Goal: Task Accomplishment & Management: Use online tool/utility

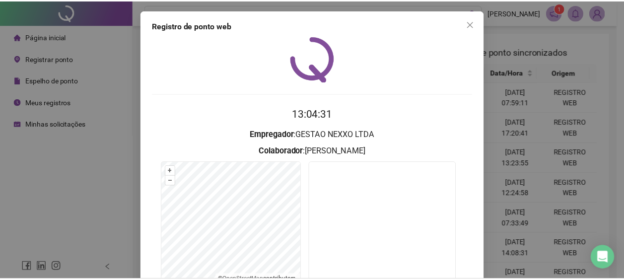
scroll to position [85, 0]
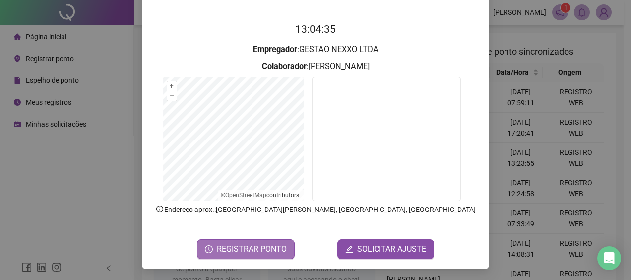
click at [217, 245] on span "REGISTRAR PONTO" at bounding box center [252, 249] width 70 height 12
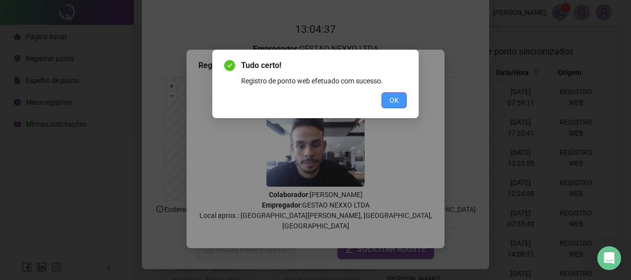
click at [399, 101] on button "OK" at bounding box center [394, 100] width 25 height 16
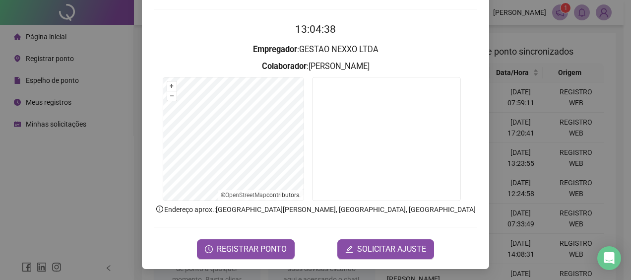
click at [515, 73] on div "Registro de ponto web 13:04:38 Empregador : GESTAO NEXXO LTDA Colaborador : AND…" at bounding box center [315, 140] width 631 height 280
